Goal: Information Seeking & Learning: Learn about a topic

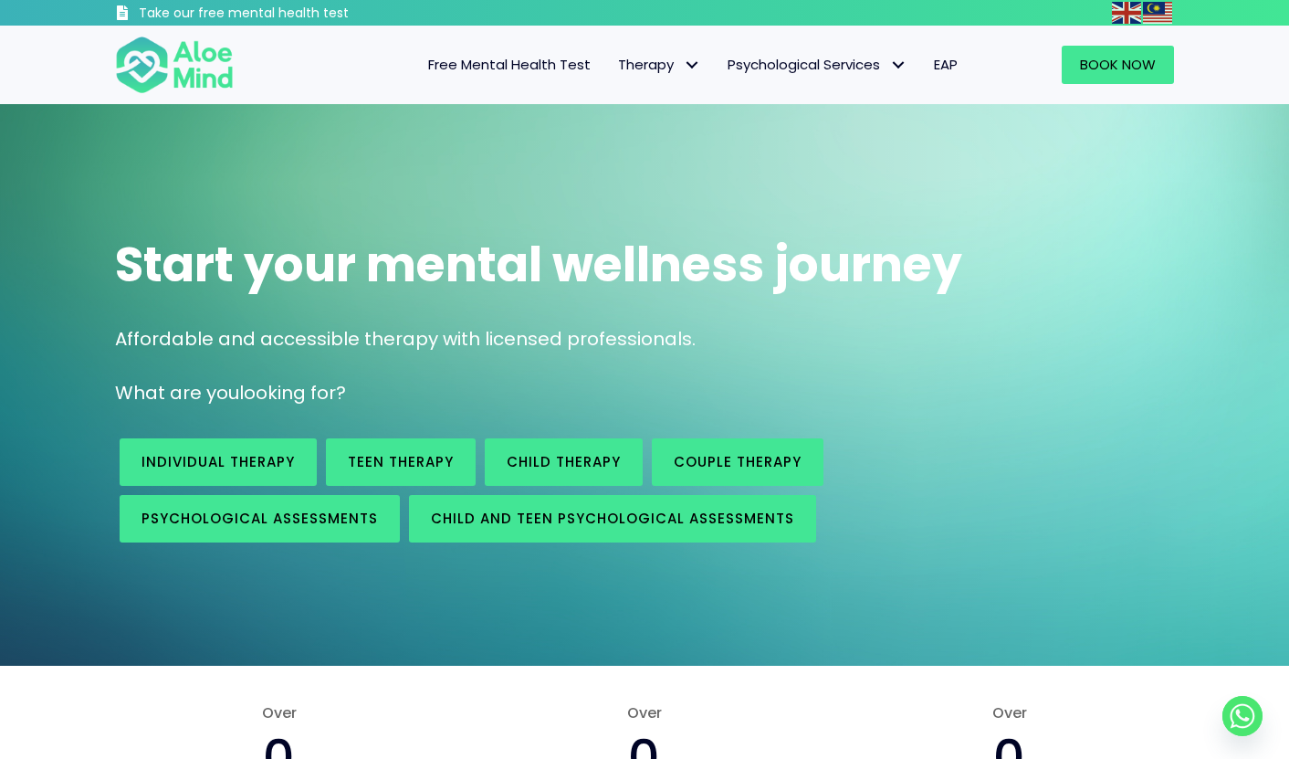
click at [952, 65] on span "EAP" at bounding box center [946, 64] width 24 height 19
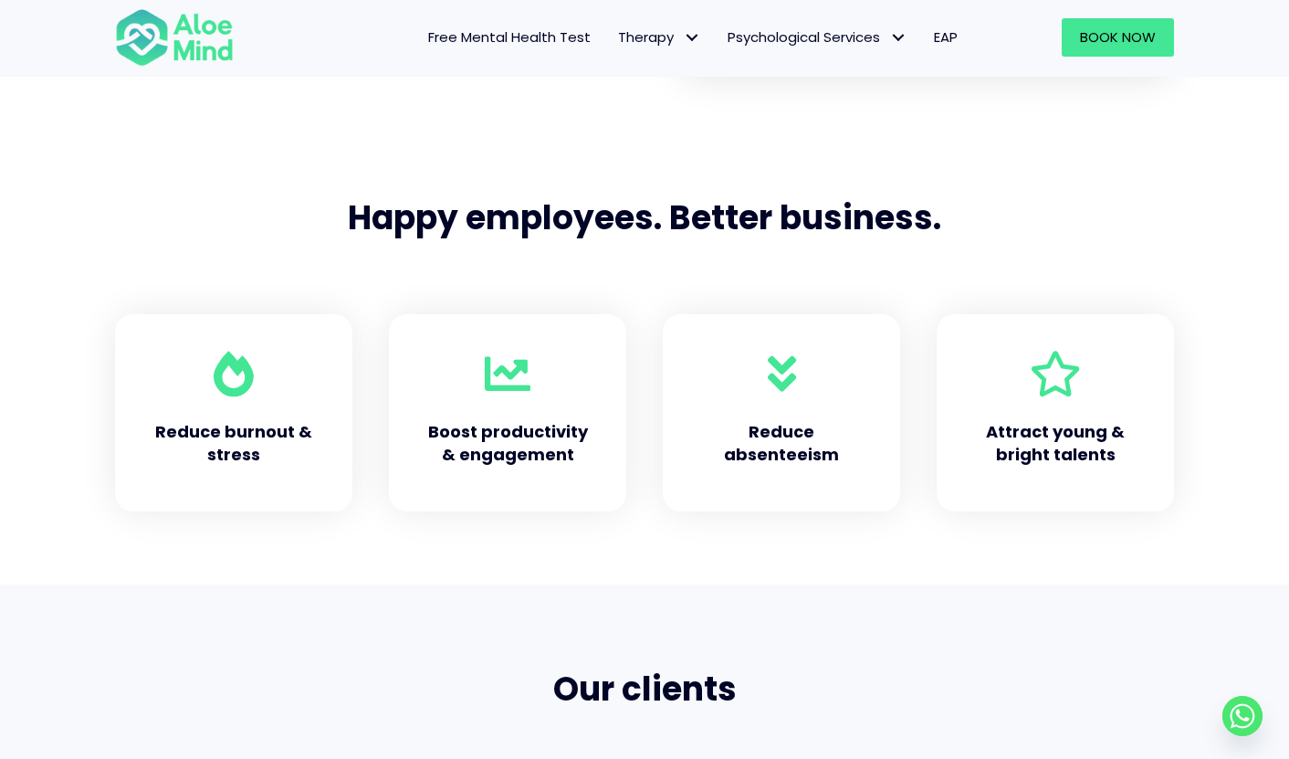
scroll to position [613, 0]
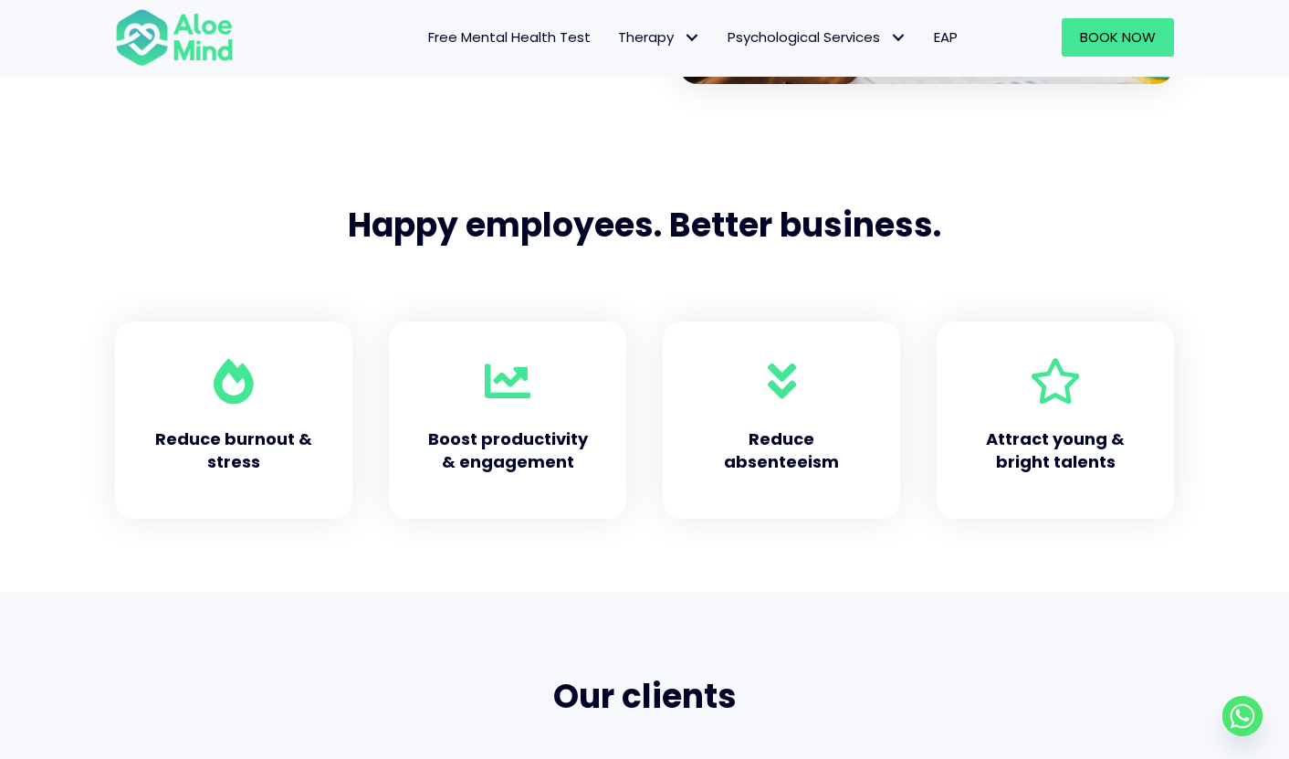
click at [517, 400] on span at bounding box center [508, 381] width 46 height 46
click at [692, 417] on div "Reduce absenteeism" at bounding box center [781, 421] width 201 height 162
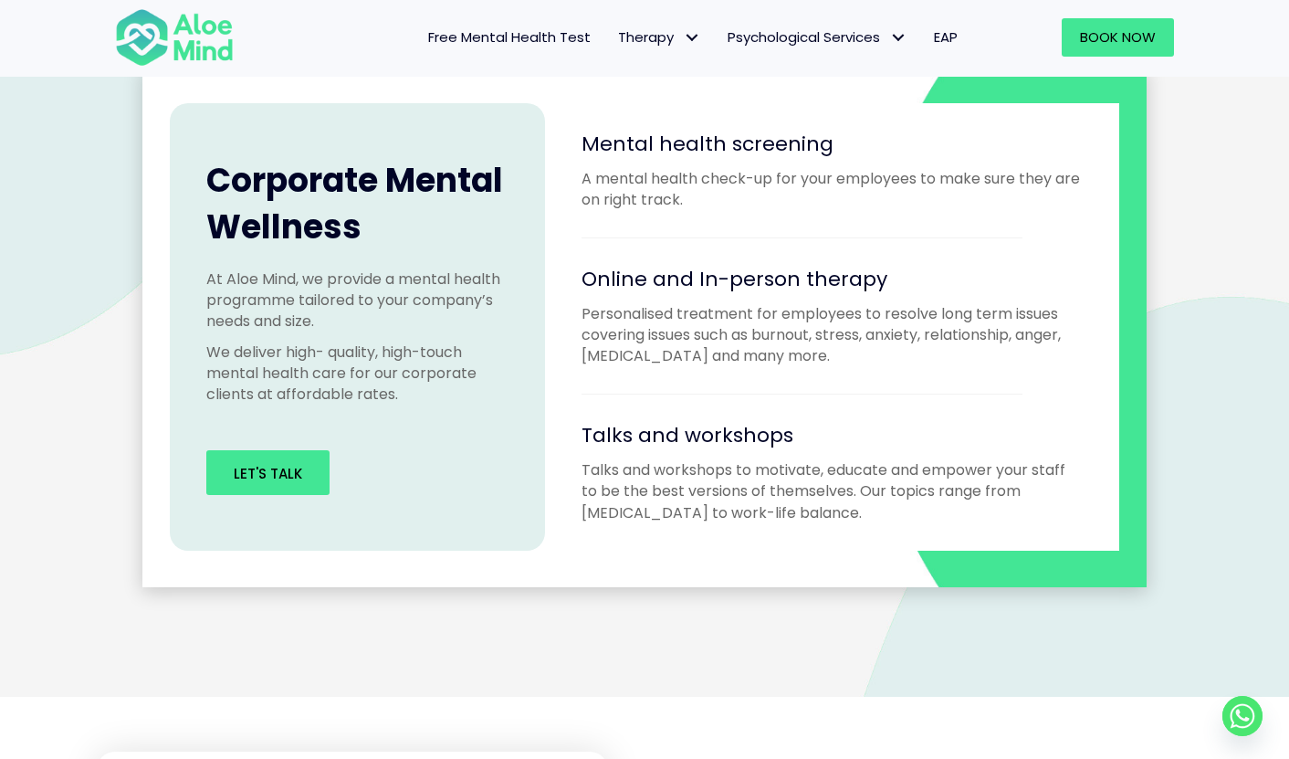
scroll to position [1648, 0]
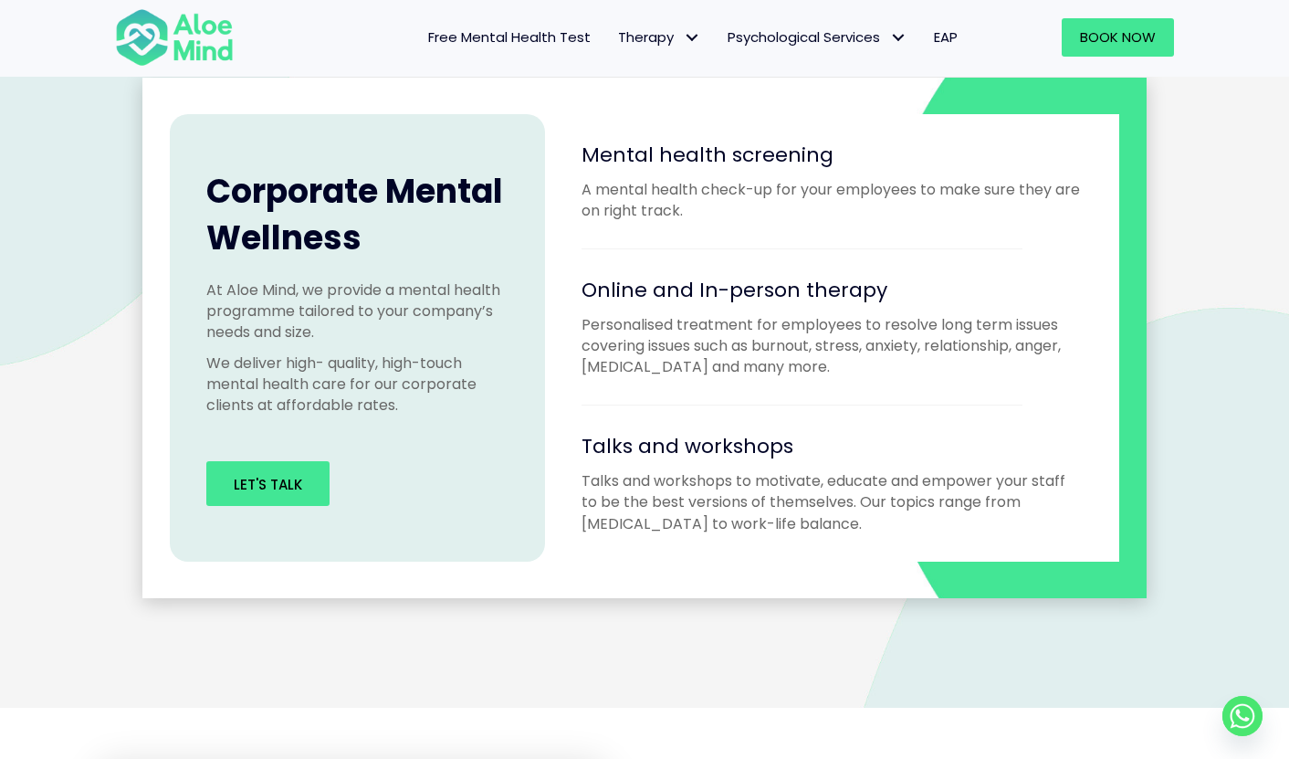
drag, startPoint x: 696, startPoint y: 216, endPoint x: 672, endPoint y: 564, distance: 348.7
click at [672, 564] on div "Corporate Mental Wellness At Aloe Mind, we provide a mental health programme ta…" at bounding box center [644, 338] width 1004 height 521
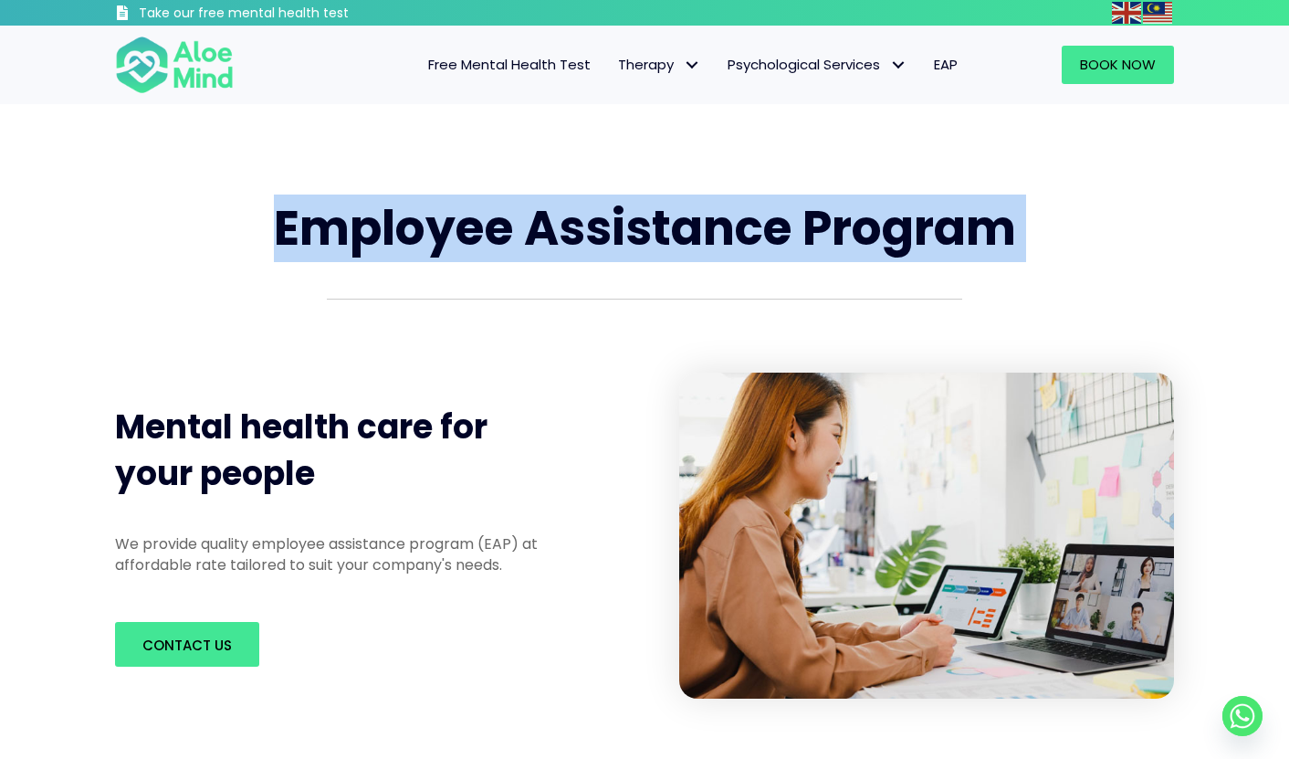
drag, startPoint x: 269, startPoint y: 234, endPoint x: 979, endPoint y: 289, distance: 711.7
click at [979, 289] on div "Employee Assistance Program" at bounding box center [645, 265] width 1096 height 177
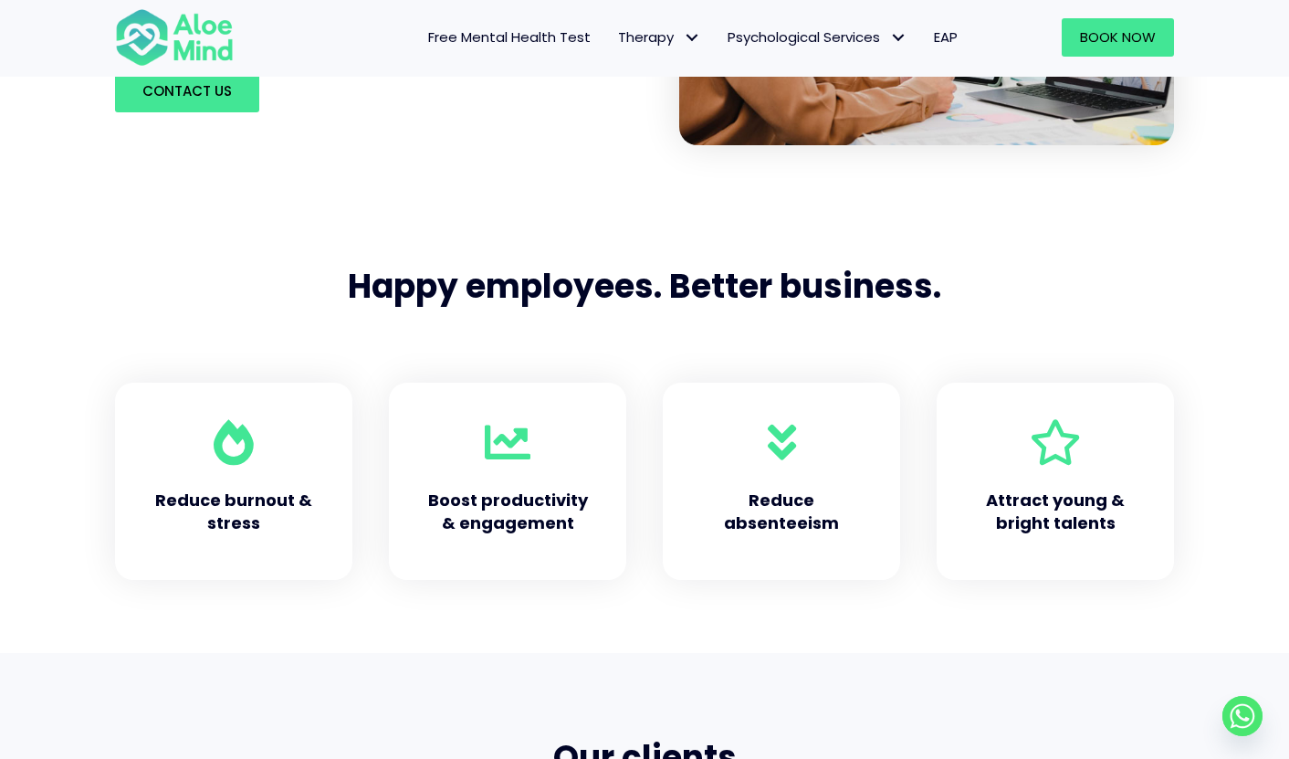
scroll to position [582, 0]
